Goal: Task Accomplishment & Management: Use online tool/utility

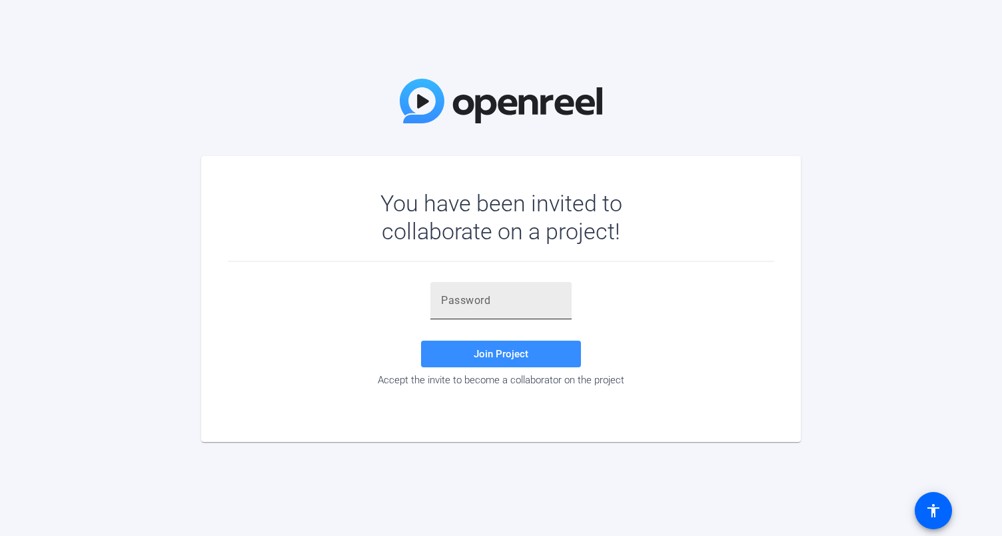
click at [470, 288] on div at bounding box center [501, 300] width 120 height 37
click at [470, 294] on input "text" at bounding box center [501, 300] width 120 height 16
paste input "Bg}Zi("
type input "Bg}Zi("
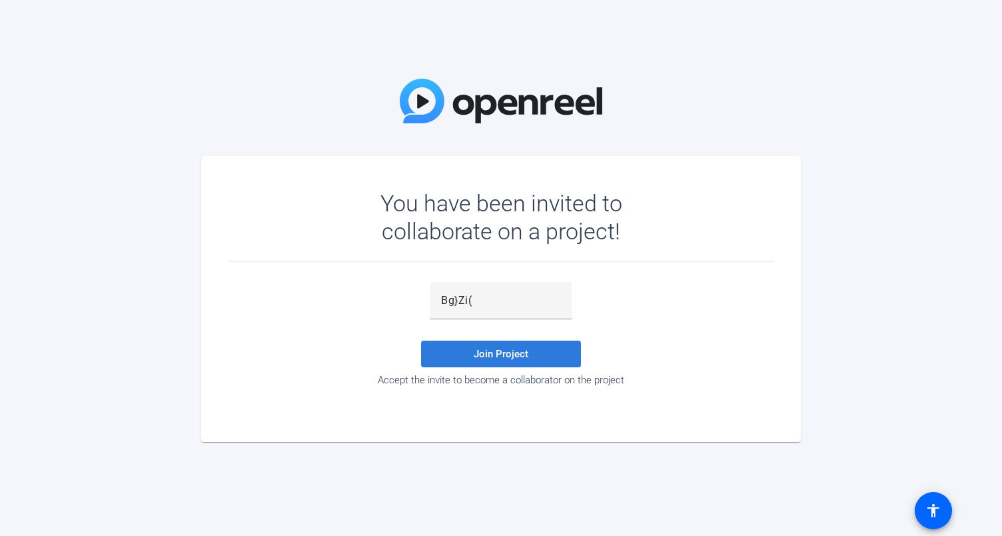
click at [469, 356] on span at bounding box center [501, 354] width 160 height 32
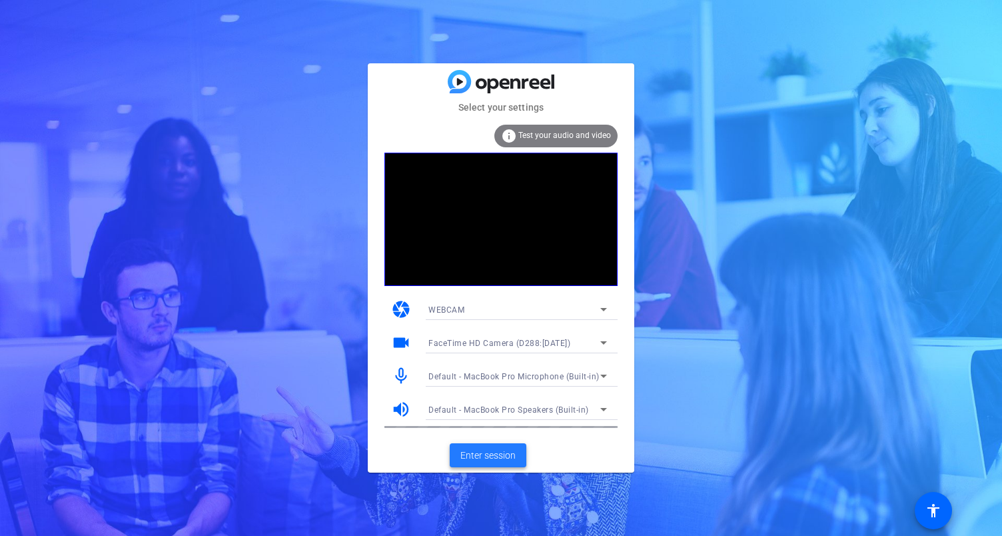
click at [472, 451] on span "Enter session" at bounding box center [487, 455] width 55 height 14
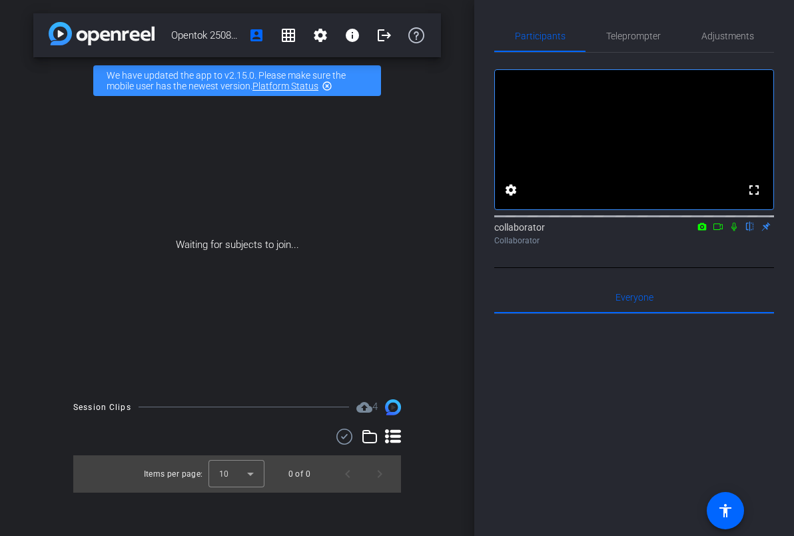
click at [372, 404] on span "4" at bounding box center [374, 406] width 5 height 12
click at [362, 412] on mat-icon "cloud_upload" at bounding box center [364, 407] width 16 height 16
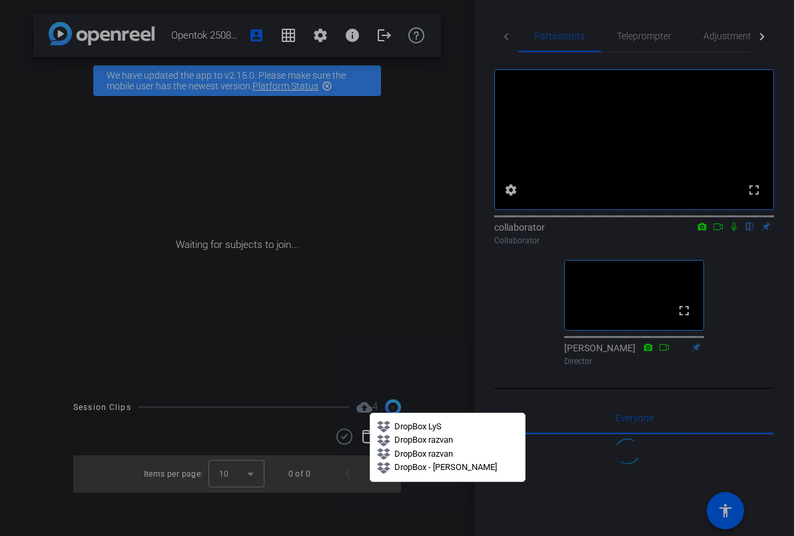
click at [432, 276] on div at bounding box center [397, 268] width 794 height 536
